Goal: Book appointment/travel/reservation

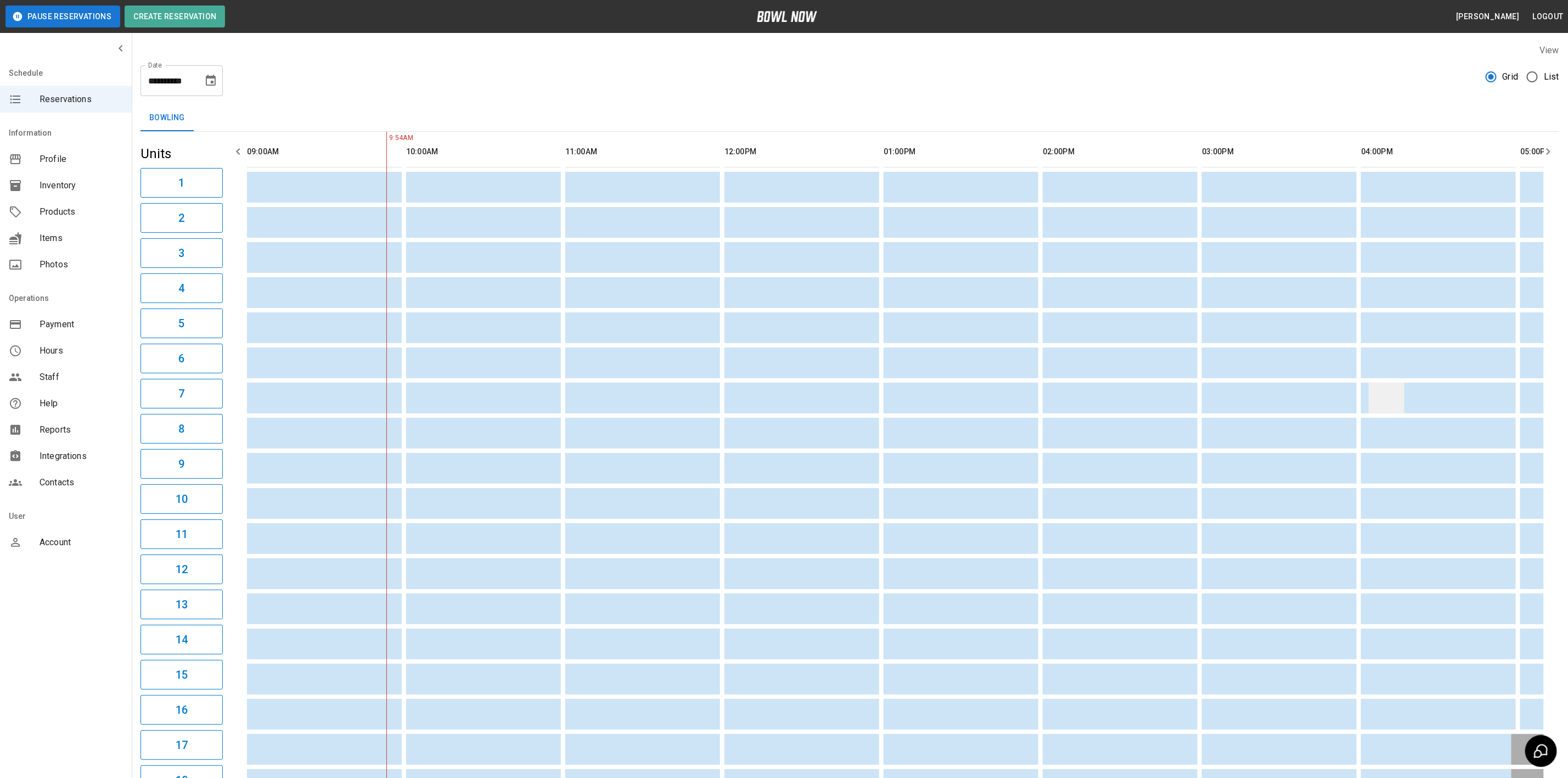
drag, startPoint x: 1056, startPoint y: 459, endPoint x: 1378, endPoint y: 397, distance: 327.9
drag, startPoint x: 1120, startPoint y: 371, endPoint x: 1410, endPoint y: 370, distance: 290.0
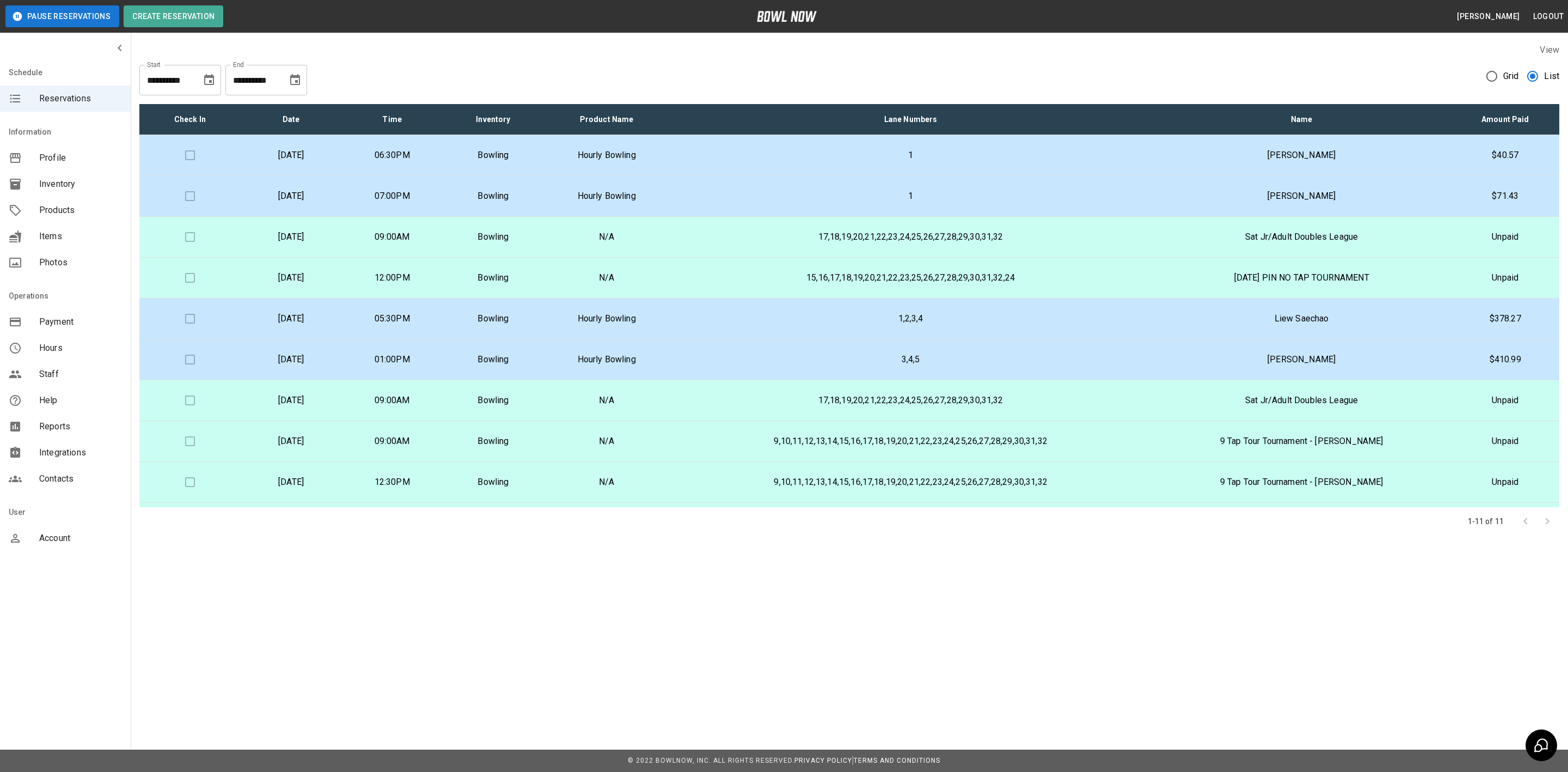
click at [295, 80] on icon "Choose date, selected date is Sep 14, 2025" at bounding box center [295, 80] width 13 height 13
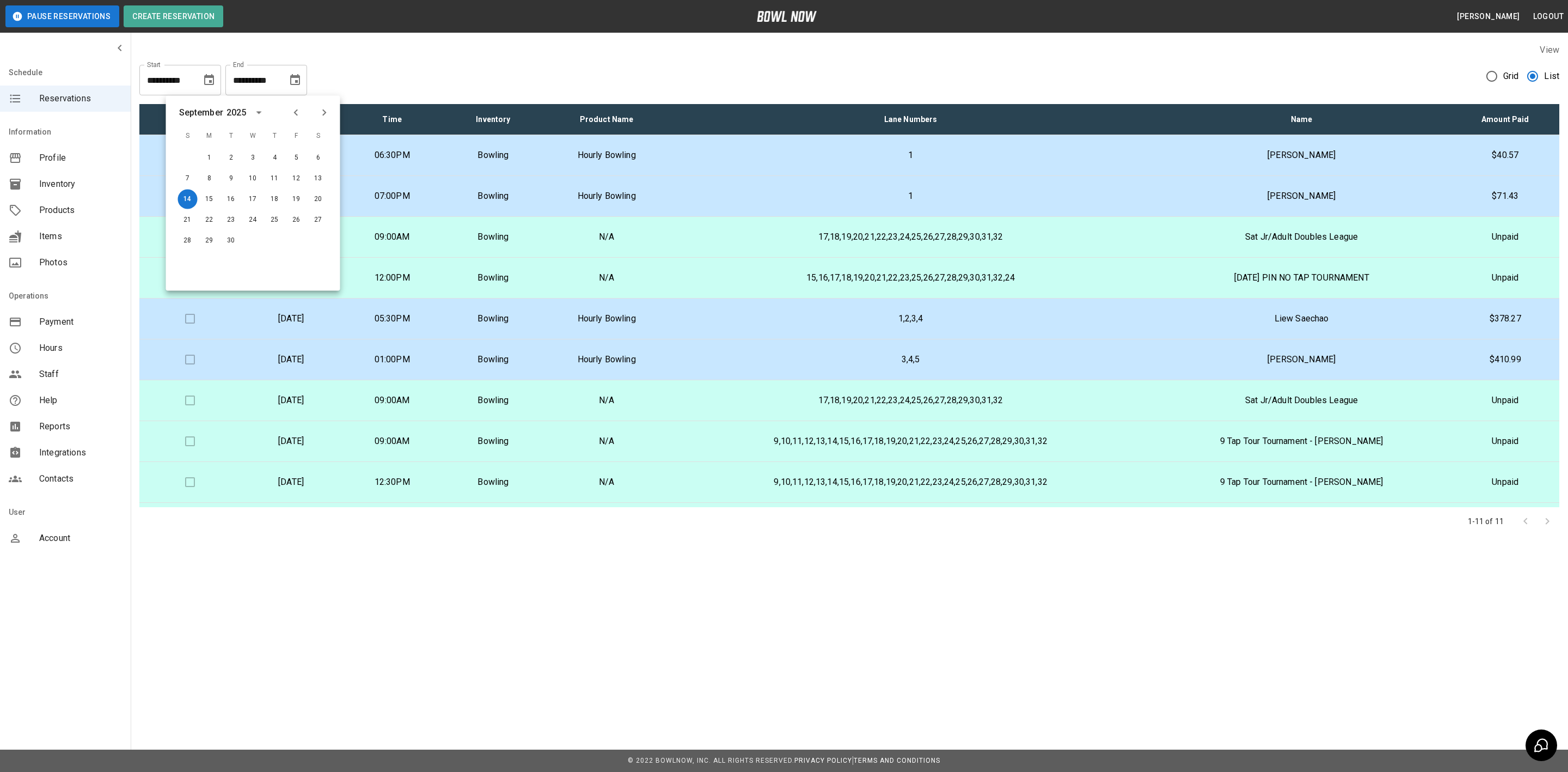
click at [323, 114] on icon "Next month" at bounding box center [324, 112] width 4 height 6
click at [250, 240] on button "31" at bounding box center [252, 240] width 19 height 19
type input "**********"
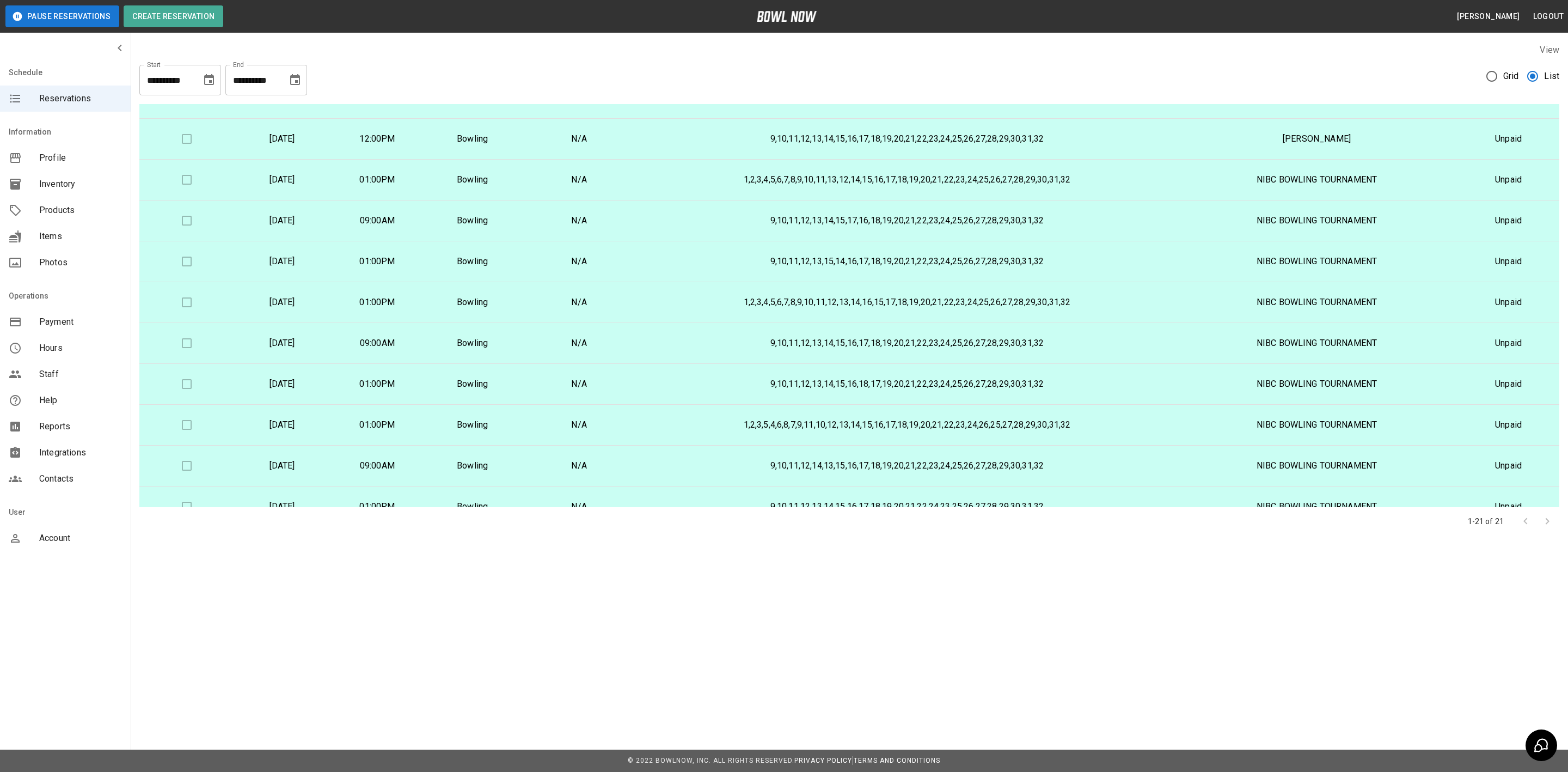
scroll to position [491, 0]
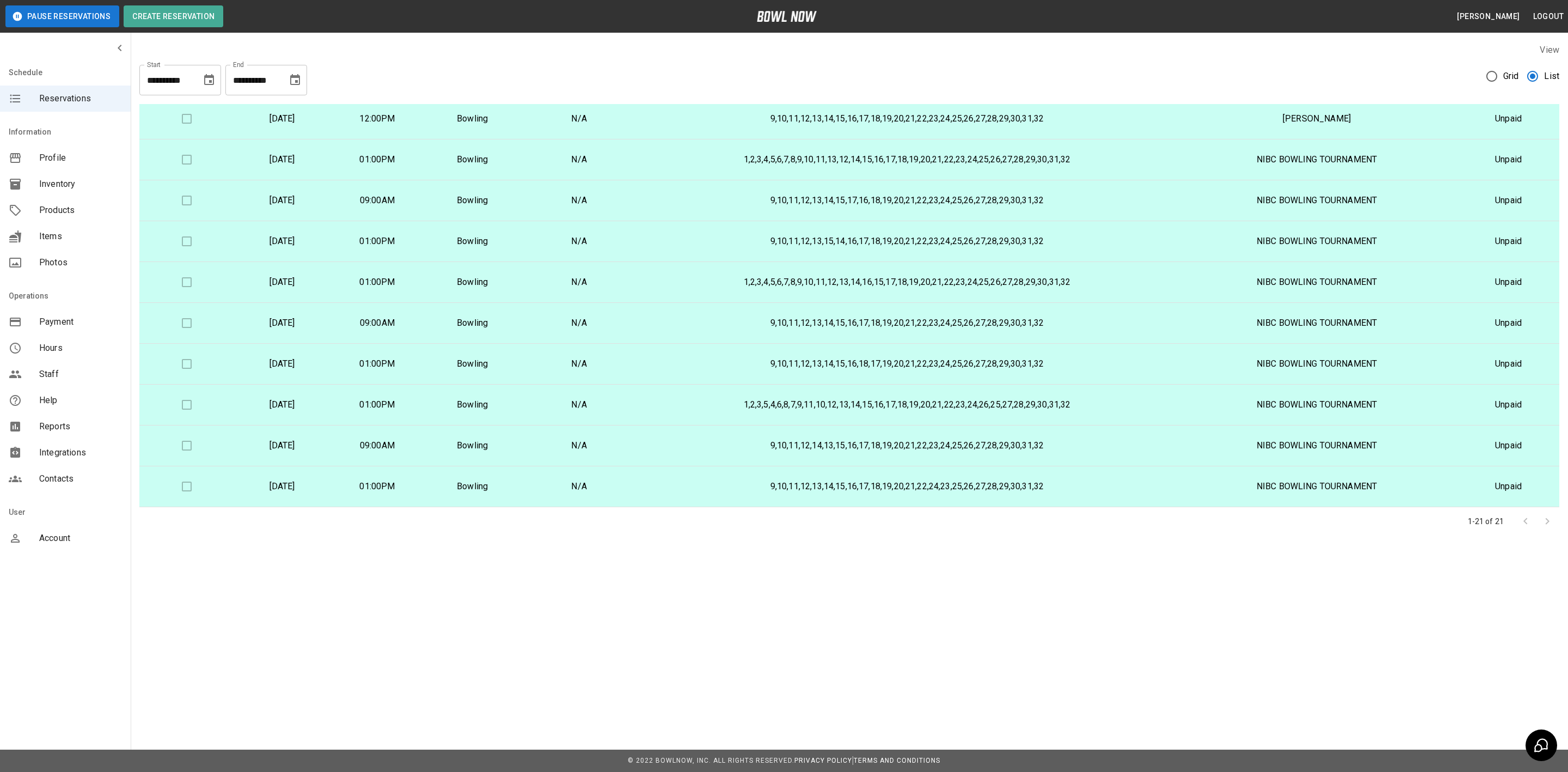
click at [726, 156] on p "1,2,3,4,5,6,7,8,9,10,11,13,12,14,15,16,17,18,19,20,21,22,23,24,25,26,27,28,29,3…" at bounding box center [907, 159] width 520 height 13
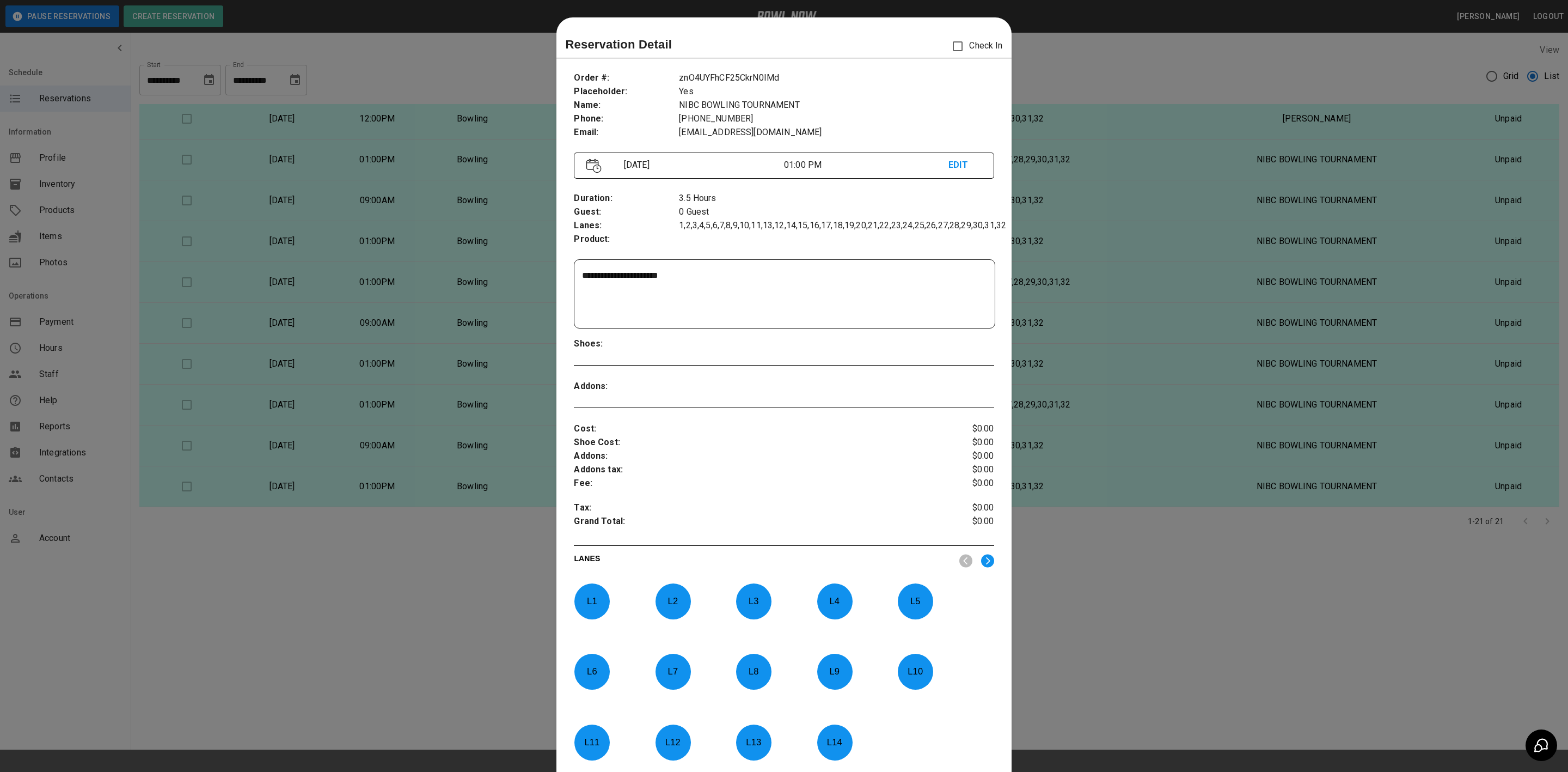
scroll to position [17, 0]
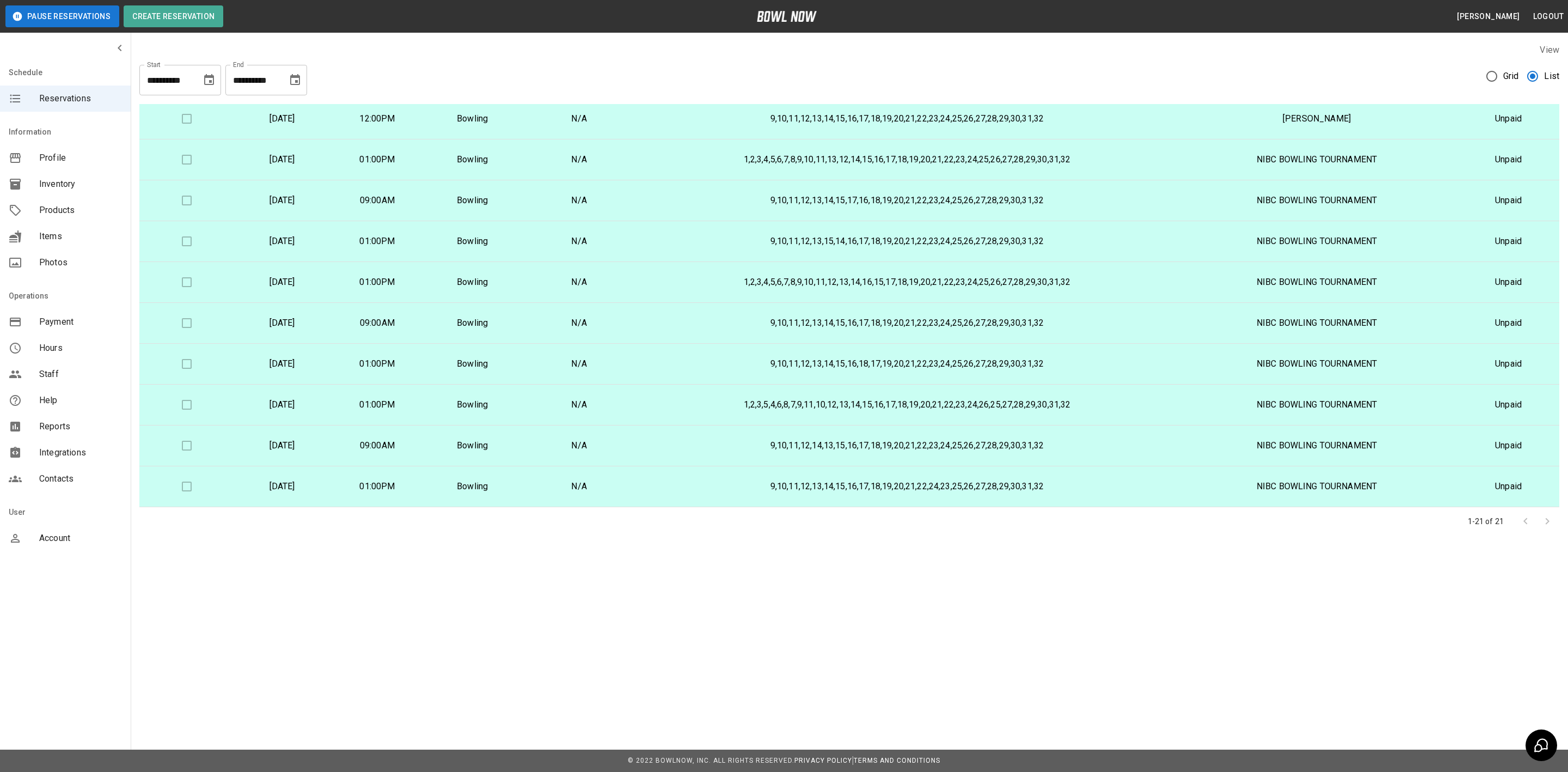
click at [710, 445] on p "9,10,11,12,14,13,15,16,17,18,19,20,21,22,23,24,25,26,27,28,29,30,31,32" at bounding box center [907, 446] width 520 height 13
click at [713, 476] on td "9,10,11,12,13,14,15,16,17,18,19,20,21,22,24,23,25,26,27,28,29,30,31,32" at bounding box center [907, 486] width 538 height 41
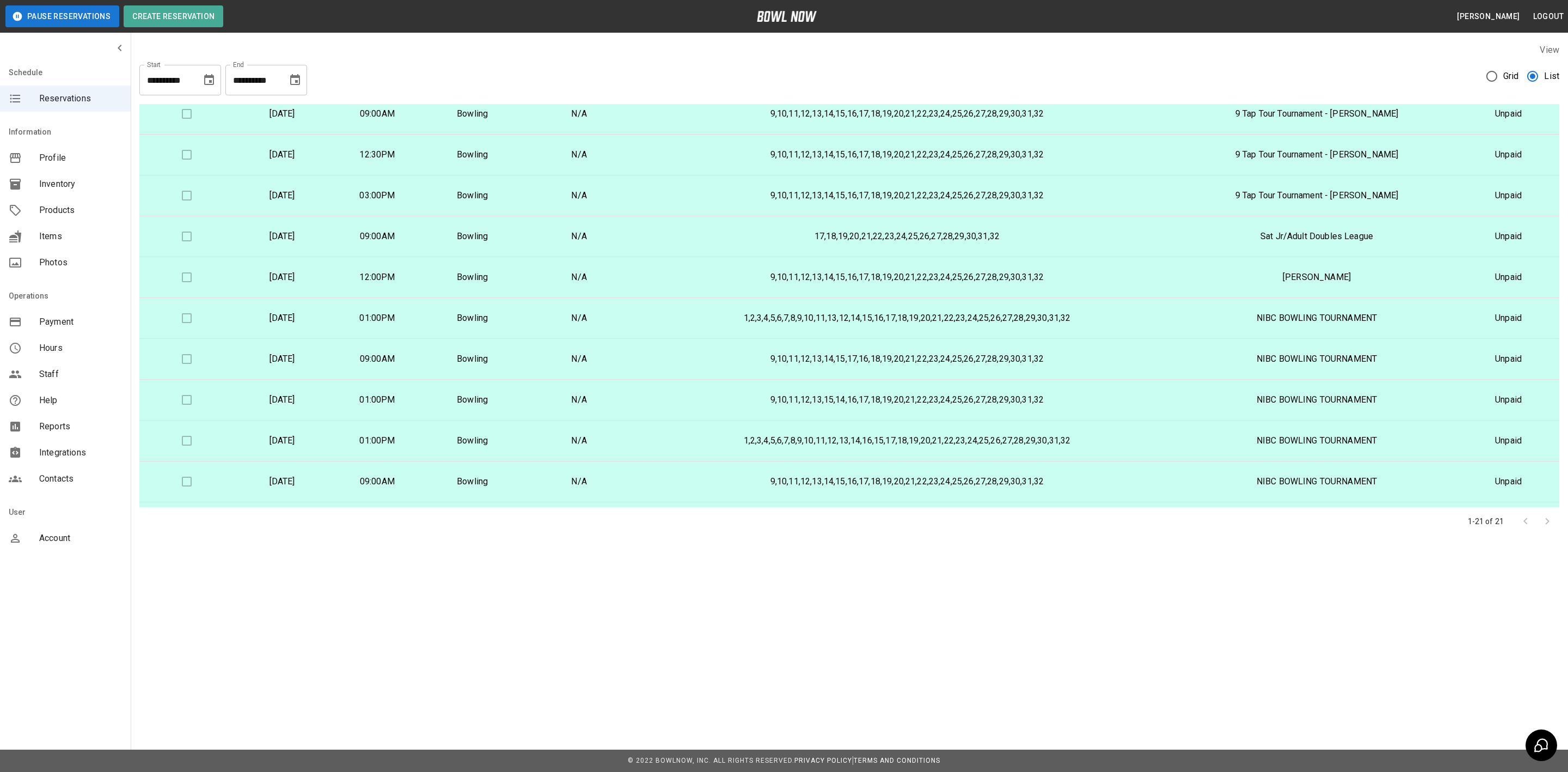
scroll to position [246, 0]
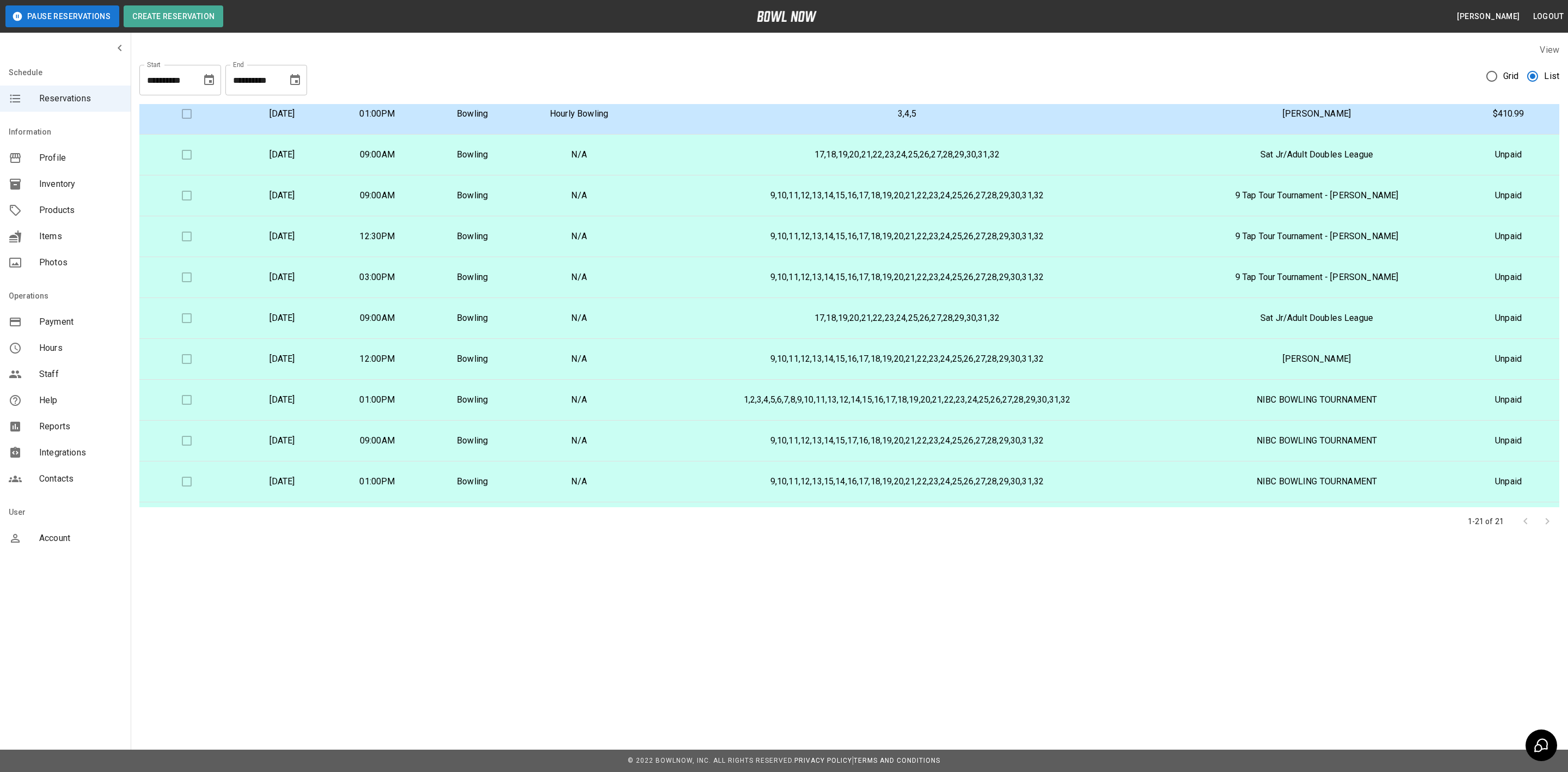
click at [708, 357] on p "9,10,11,12,13,14,15,16,17,18,19,20,21,22,23,24,25,26,27,28,29,30,31,32" at bounding box center [907, 359] width 520 height 13
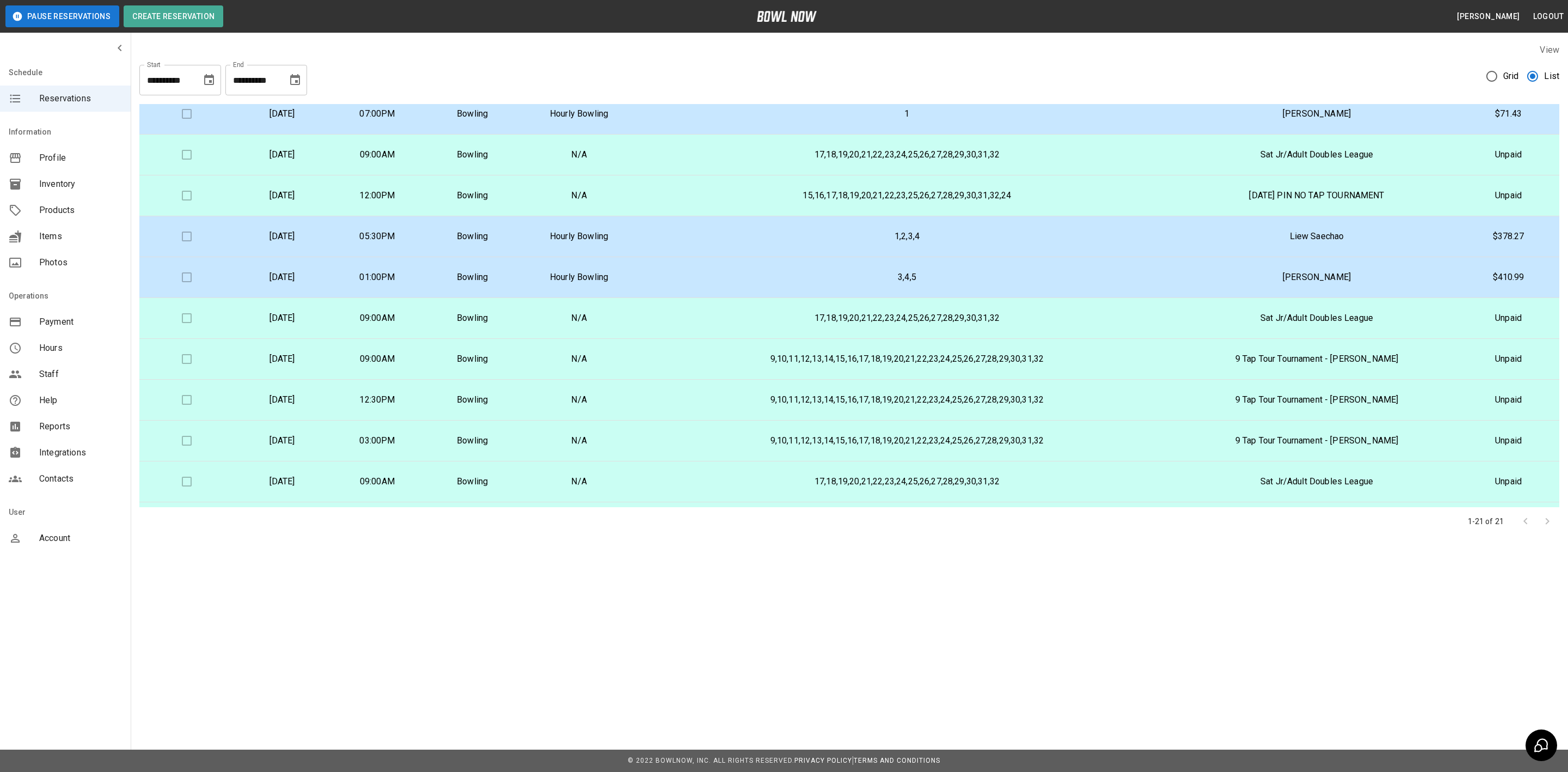
scroll to position [0, 0]
